Goal: Transaction & Acquisition: Purchase product/service

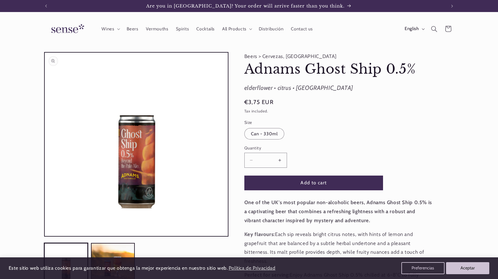
click at [45, 236] on button "Open media 1 in modal" at bounding box center [45, 236] width 0 height 0
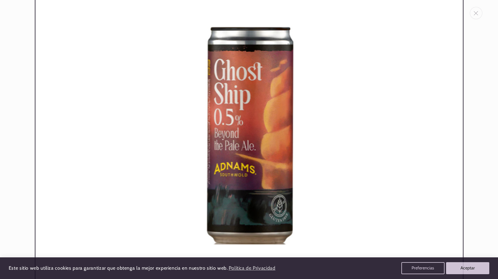
scroll to position [0, 400]
click at [313, 134] on img "Media gallery" at bounding box center [249, 95] width 429 height 429
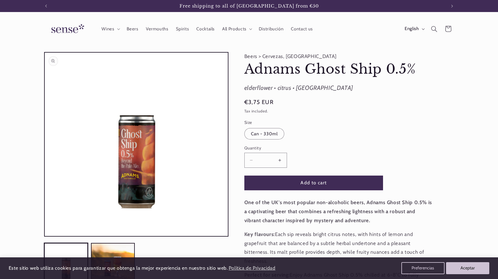
click at [45, 236] on button "Open media 1 in modal" at bounding box center [45, 236] width 0 height 0
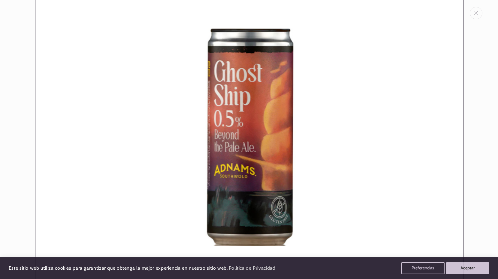
scroll to position [125, 0]
